Goal: Task Accomplishment & Management: Use online tool/utility

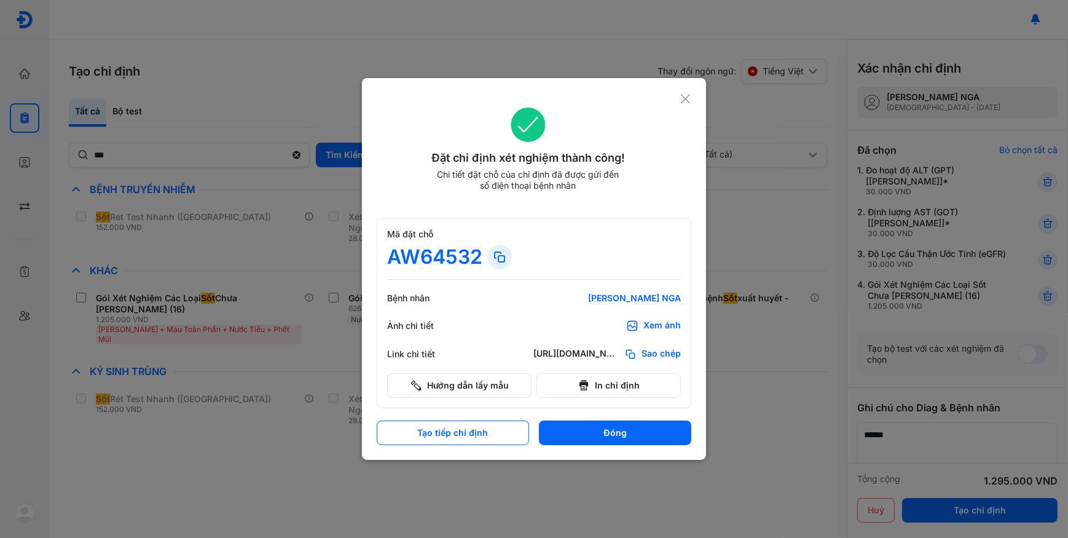
scroll to position [55, 0]
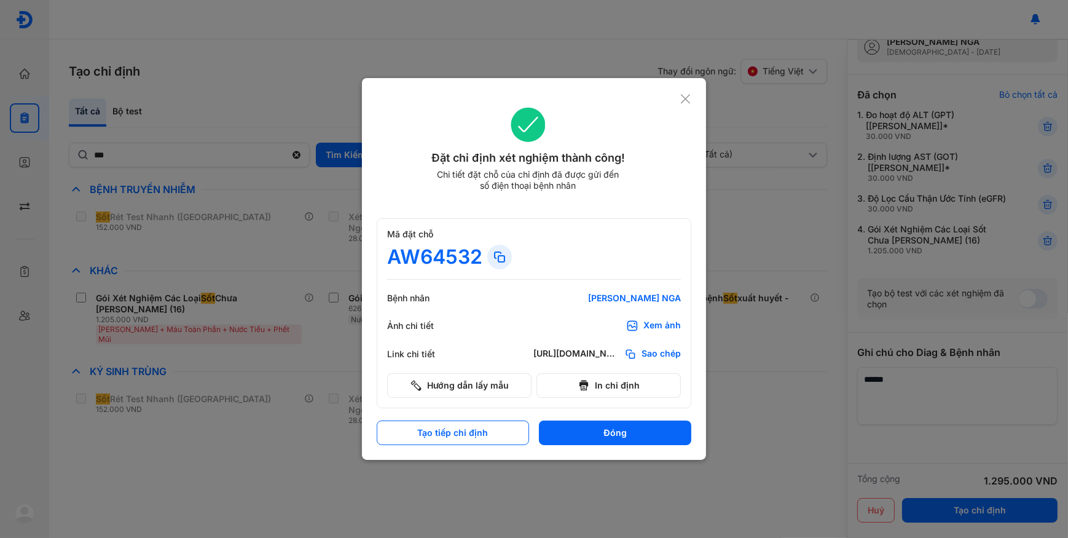
click at [23, 115] on div at bounding box center [534, 269] width 1068 height 538
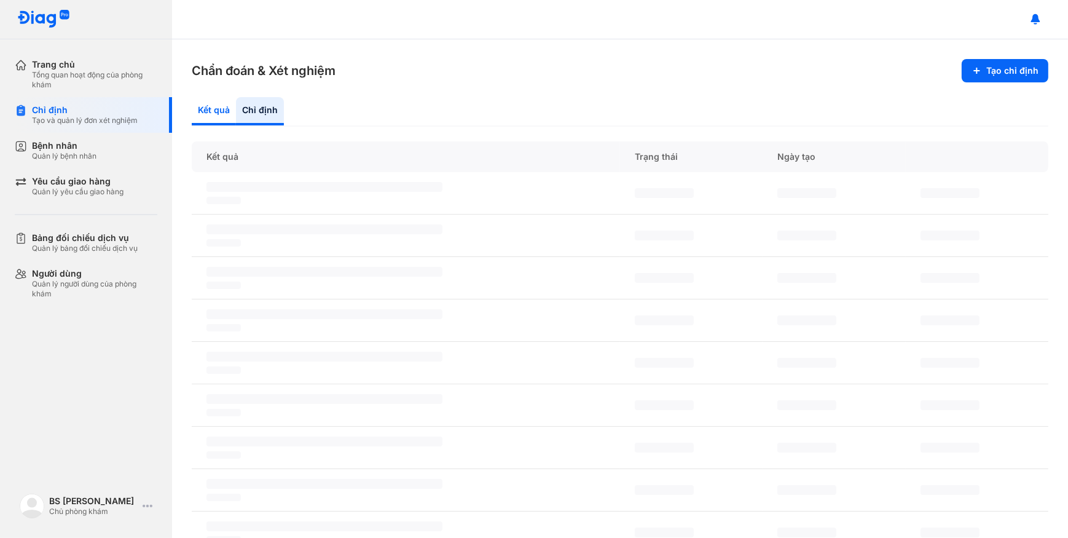
click at [236, 105] on div "Kết quả" at bounding box center [260, 111] width 48 height 28
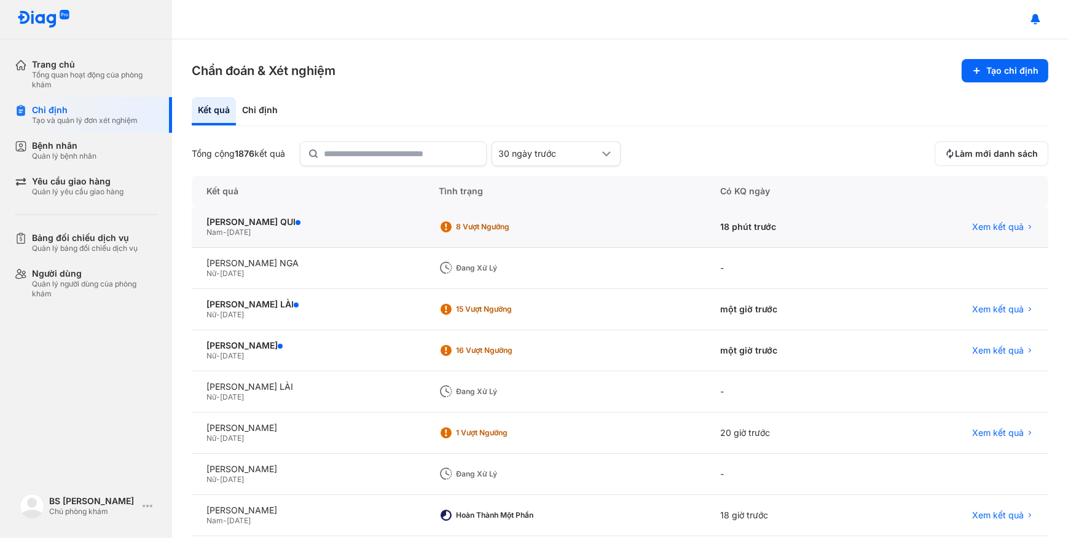
click at [377, 229] on div "Nam - 13/05/1989" at bounding box center [308, 232] width 203 height 10
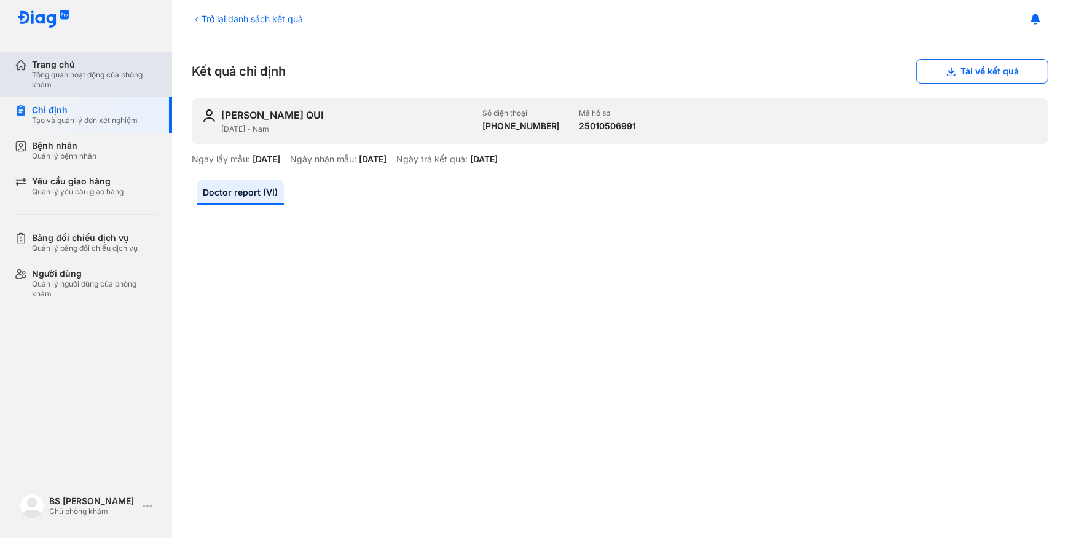
click at [61, 65] on div "Trang chủ" at bounding box center [94, 64] width 125 height 11
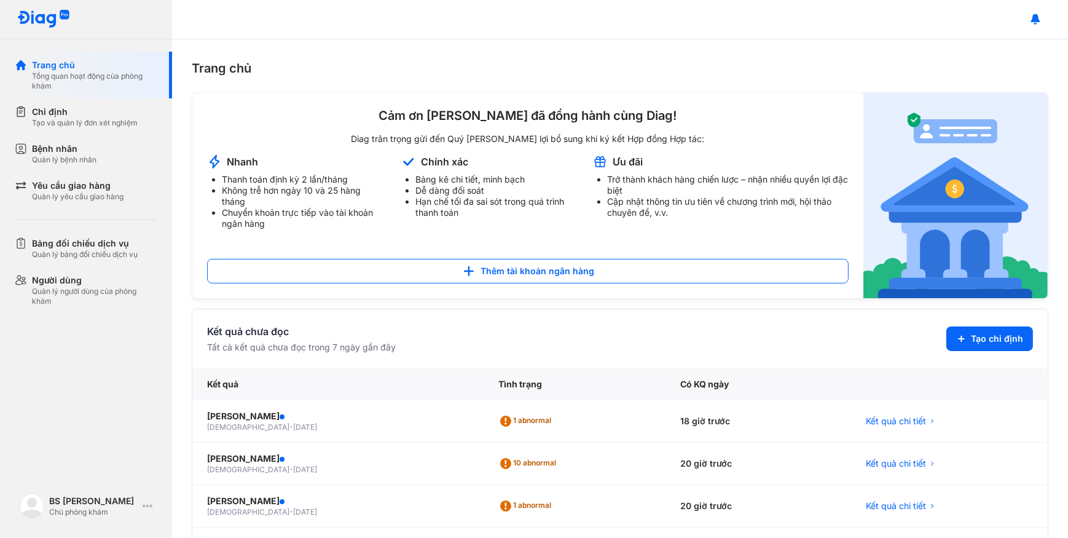
scroll to position [55, 0]
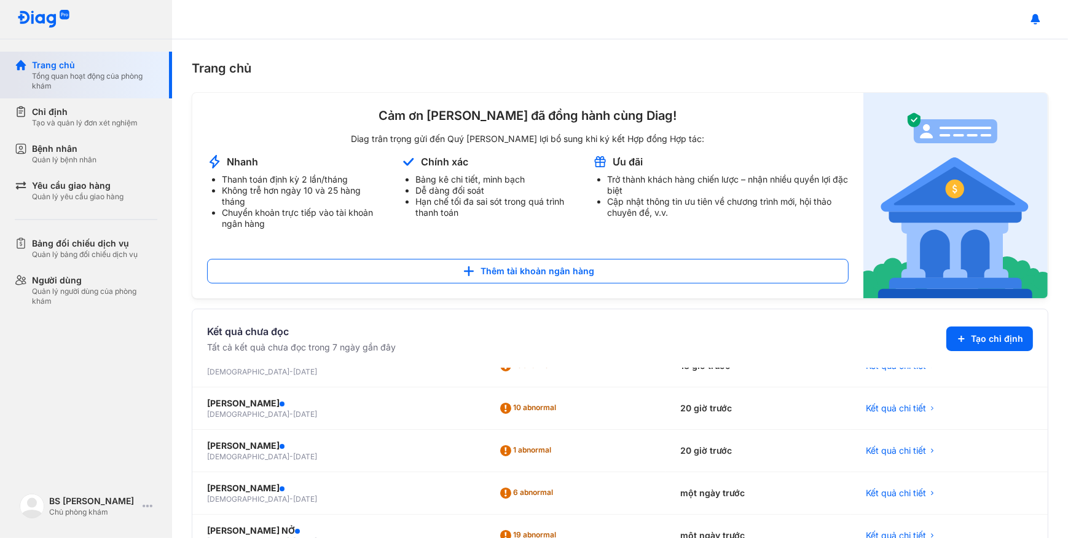
click at [108, 89] on div "Tổng quan hoạt động của phòng khám" at bounding box center [94, 81] width 125 height 20
click at [94, 107] on div "Chỉ định" at bounding box center [85, 112] width 106 height 12
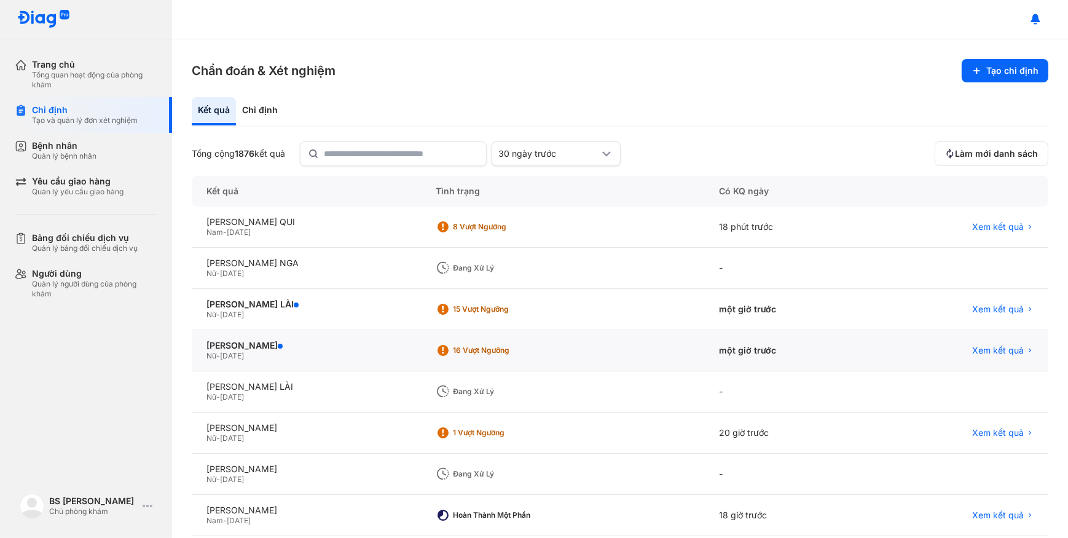
click at [421, 336] on div "NGUYỄN PHƯƠNG NGÂN Nữ - 01/10/1990" at bounding box center [306, 350] width 229 height 41
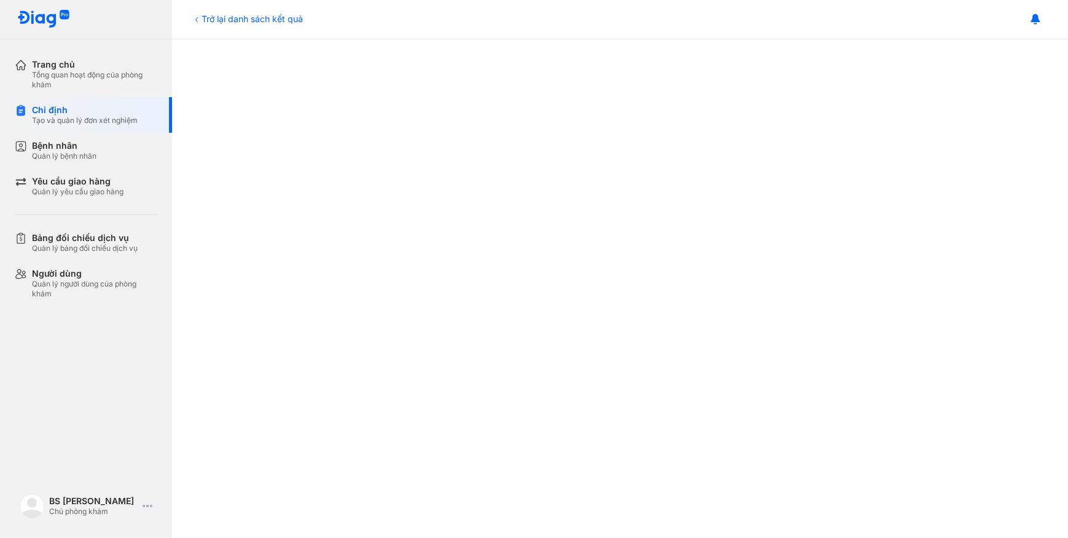
scroll to position [335, 0]
click at [106, 134] on div "Bệnh nhân Quản lý bệnh nhân" at bounding box center [93, 151] width 157 height 36
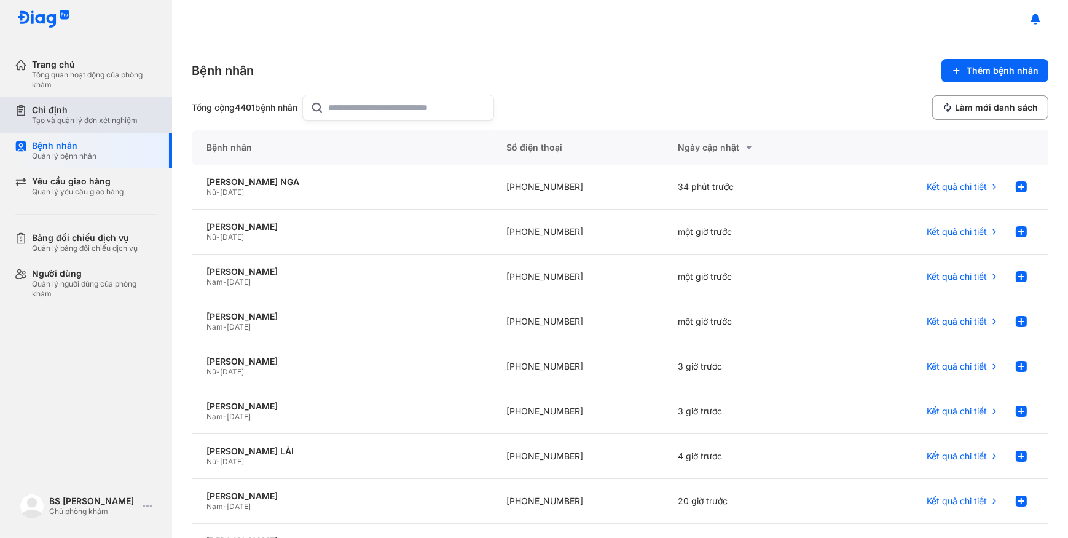
click at [104, 128] on div "Chỉ định Tạo và quản lý đơn xét nghiệm" at bounding box center [93, 115] width 157 height 36
